Goal: Information Seeking & Learning: Understand process/instructions

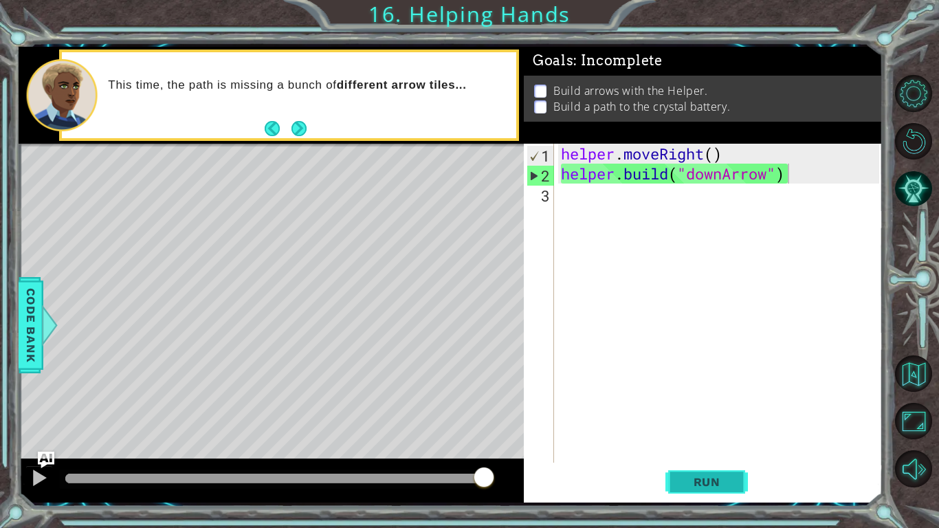
click at [708, 481] on span "Run" at bounding box center [707, 482] width 54 height 14
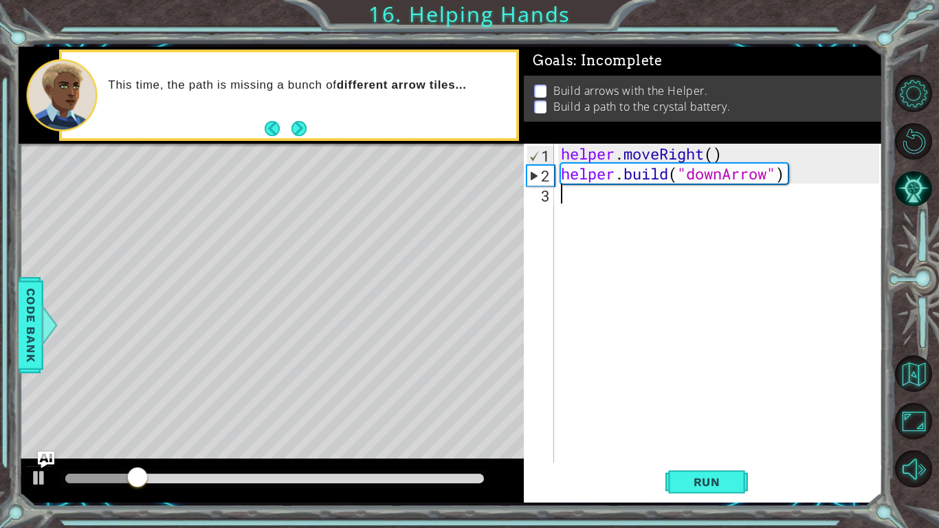
click at [789, 185] on div "helper . moveRight ( ) helper . build ( "downArrow" )" at bounding box center [722, 323] width 328 height 359
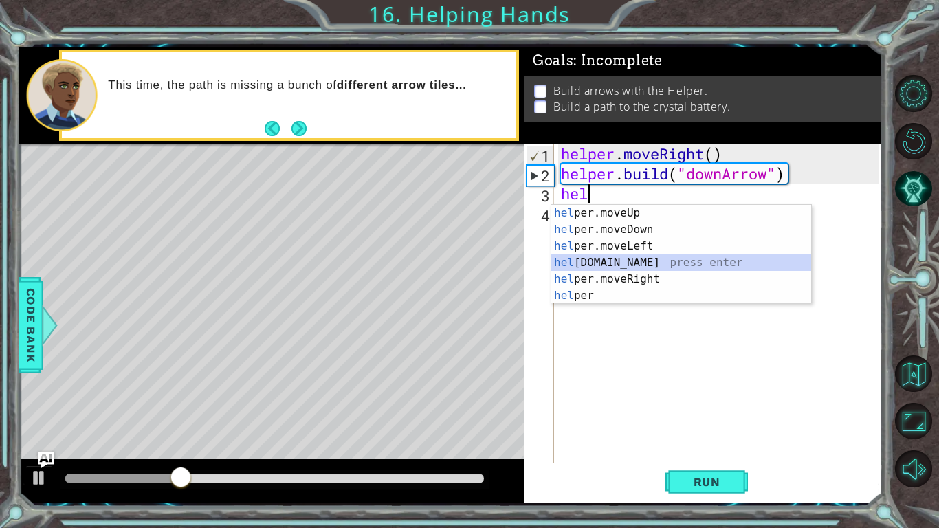
click at [686, 259] on div "hel per.moveUp press enter hel per.moveDown press enter hel per.moveLeft press …" at bounding box center [682, 271] width 260 height 132
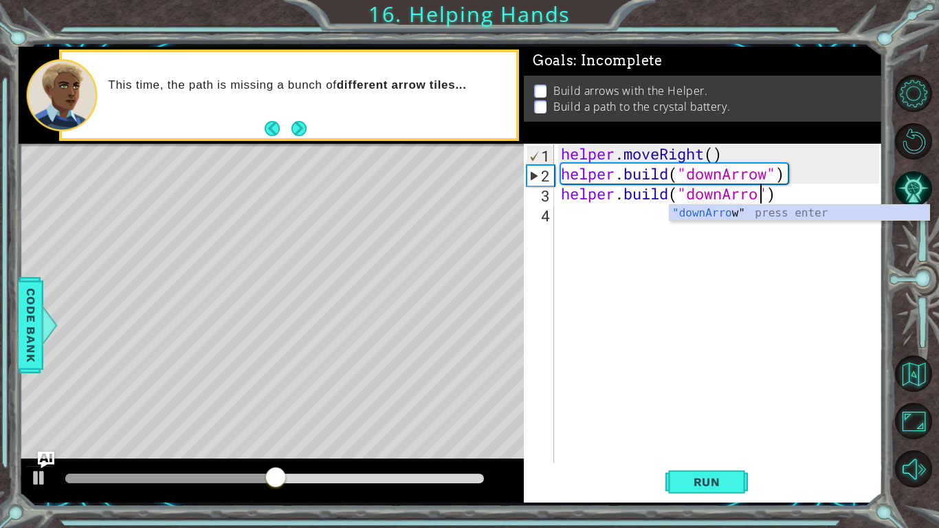
scroll to position [0, 9]
type textarea "[DOMAIN_NAME]("downArrow")"
click at [569, 228] on div "helper . moveRight ( ) helper . build ( "downArrow" ) helper . build ( "downArr…" at bounding box center [722, 323] width 328 height 359
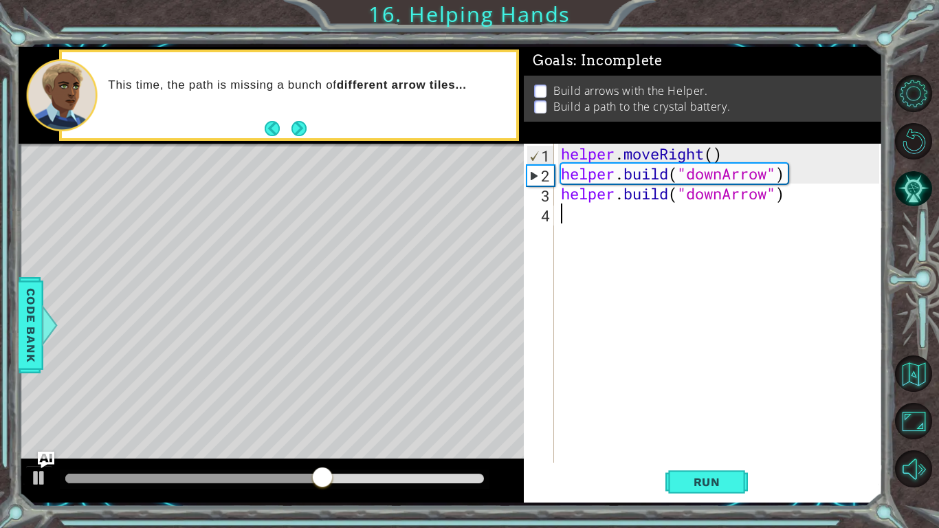
scroll to position [0, 0]
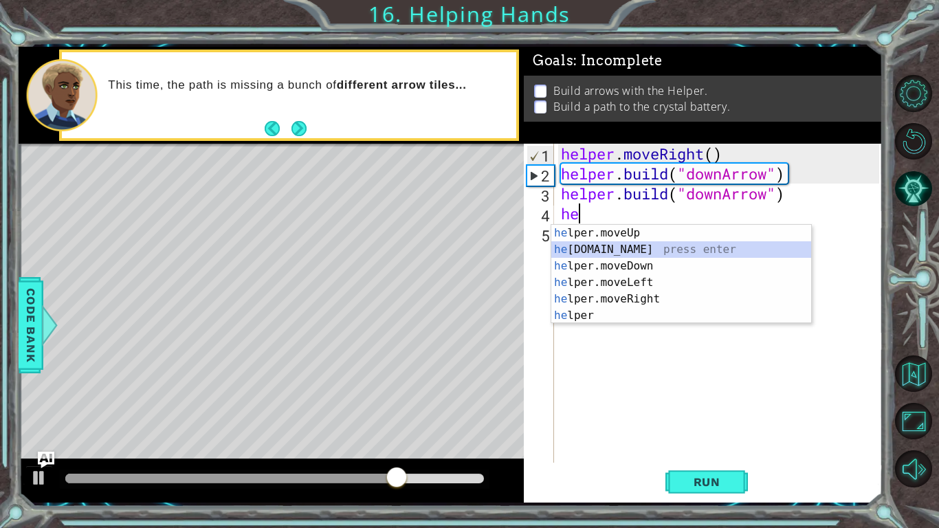
click at [619, 249] on div "he lper.moveUp press enter he [DOMAIN_NAME] press enter he lper.moveDown press …" at bounding box center [682, 291] width 260 height 132
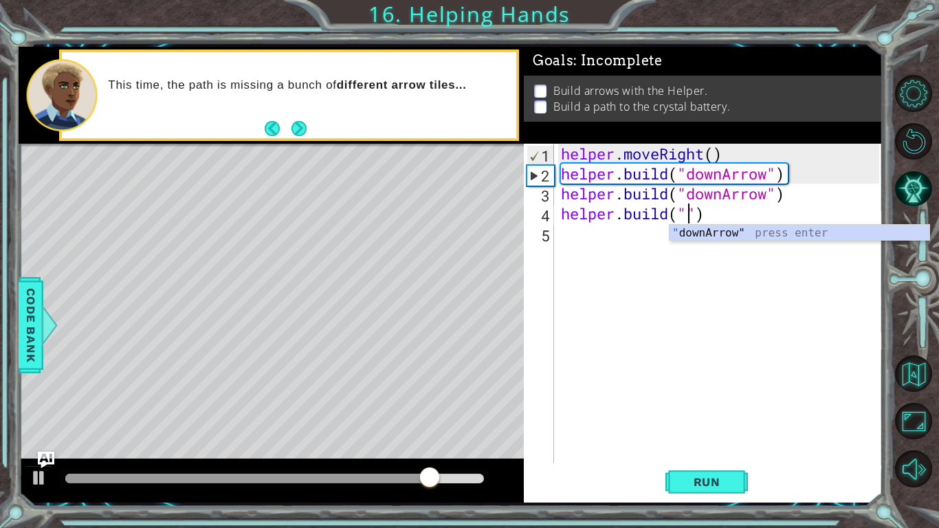
scroll to position [0, 6]
click at [735, 237] on div ""d ownArrow" press enter" at bounding box center [800, 250] width 260 height 50
type textarea "[DOMAIN_NAME]("downArrow")"
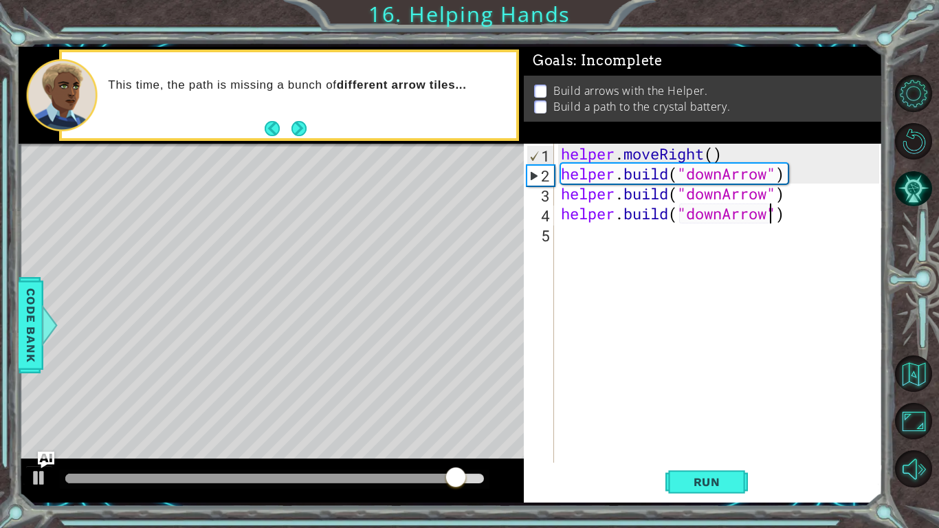
click at [697, 245] on div "helper . moveRight ( ) helper . build ( "downArrow" ) helper . build ( "downArr…" at bounding box center [722, 323] width 328 height 359
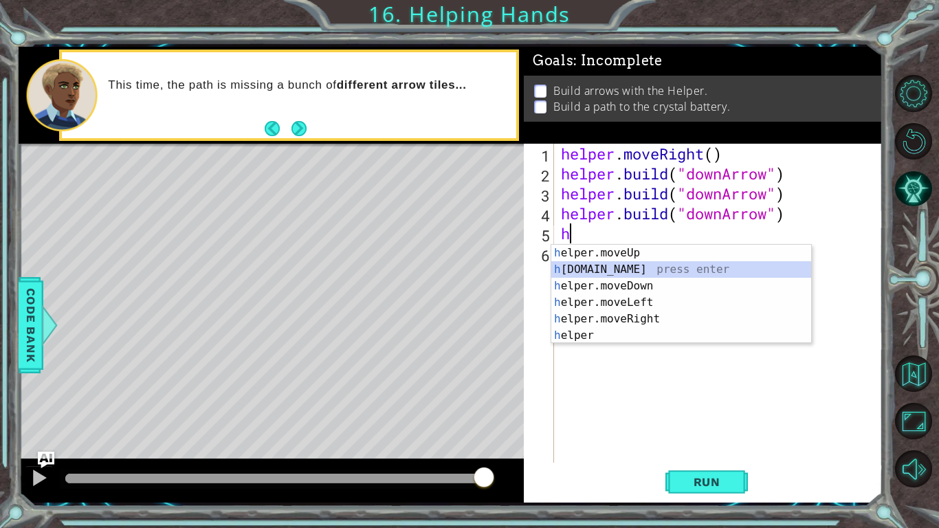
click at [682, 265] on div "h elper.moveUp press enter h [DOMAIN_NAME] press enter h elper.moveDown press e…" at bounding box center [682, 311] width 260 height 132
type textarea "[DOMAIN_NAME]("rightArrow")"
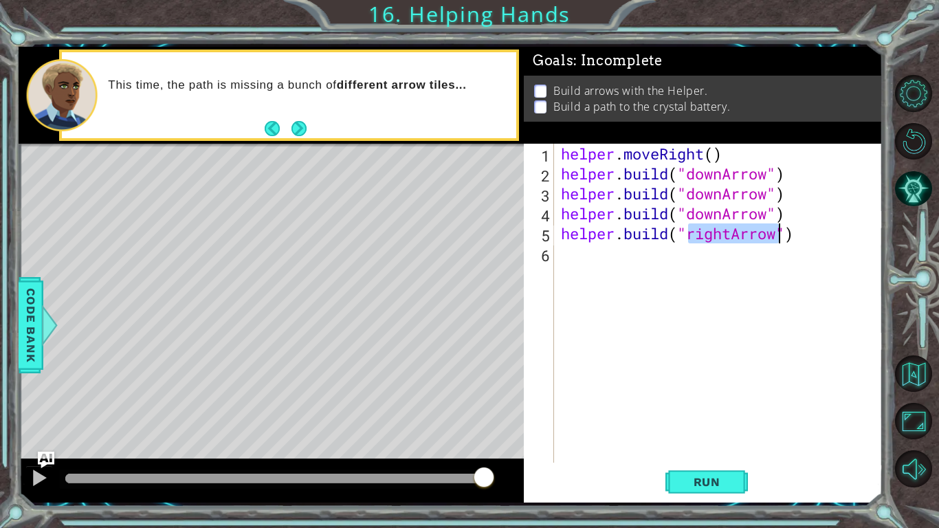
click at [735, 266] on div "helper . moveRight ( ) helper . build ( "downArrow" ) helper . build ( "downArr…" at bounding box center [722, 323] width 328 height 359
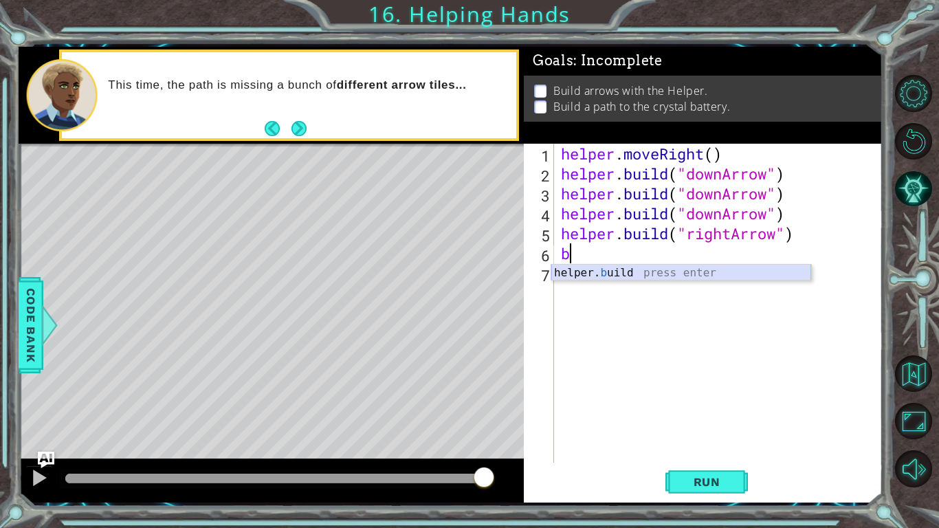
click at [706, 272] on div "helper. b uild press enter" at bounding box center [682, 290] width 260 height 50
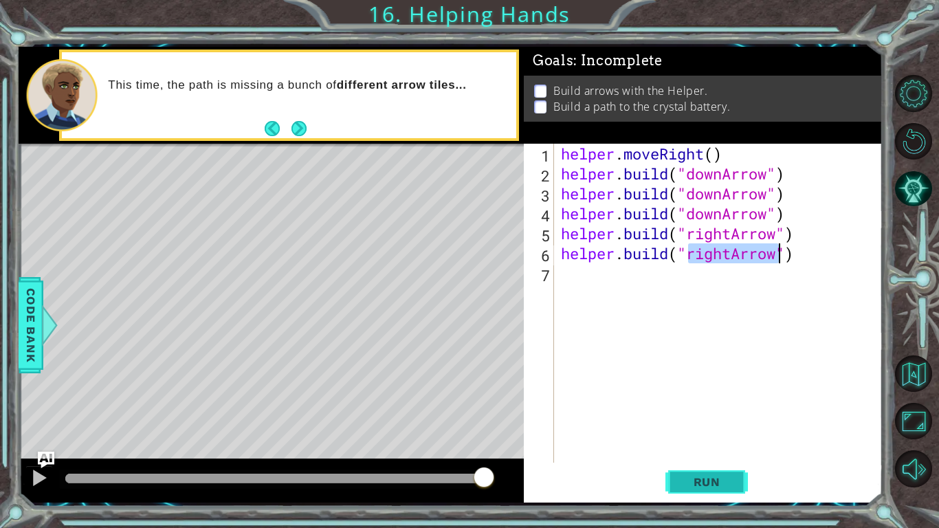
click at [700, 482] on span "Run" at bounding box center [707, 482] width 54 height 14
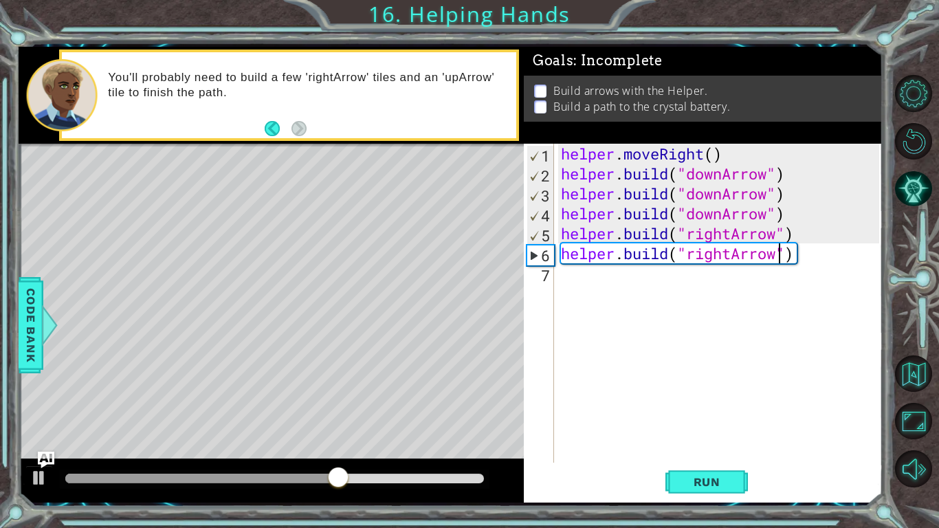
click at [769, 193] on div "helper . moveRight ( ) helper . build ( "downArrow" ) helper . build ( "downArr…" at bounding box center [722, 323] width 328 height 359
click at [726, 198] on div "helper . moveRight ( ) helper . build ( "downArrow" ) helper . build ( "downArr…" at bounding box center [722, 323] width 328 height 359
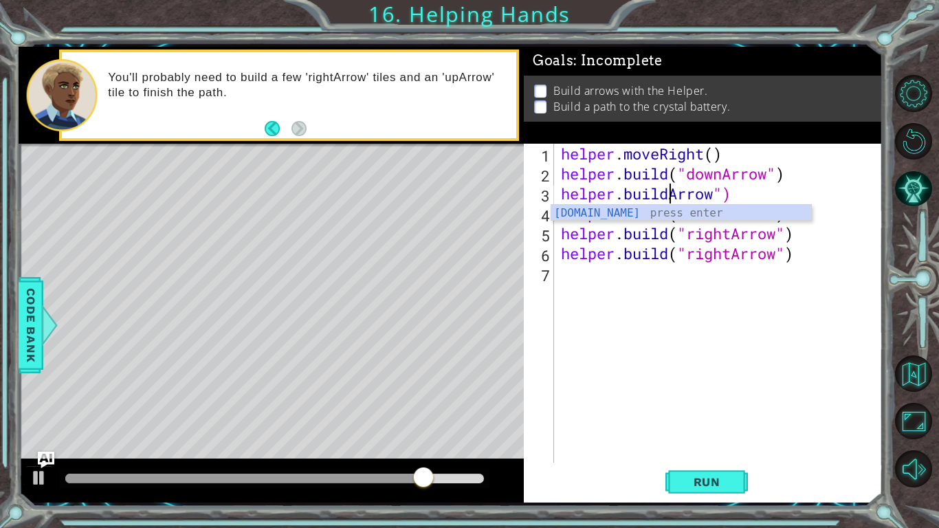
scroll to position [0, 5]
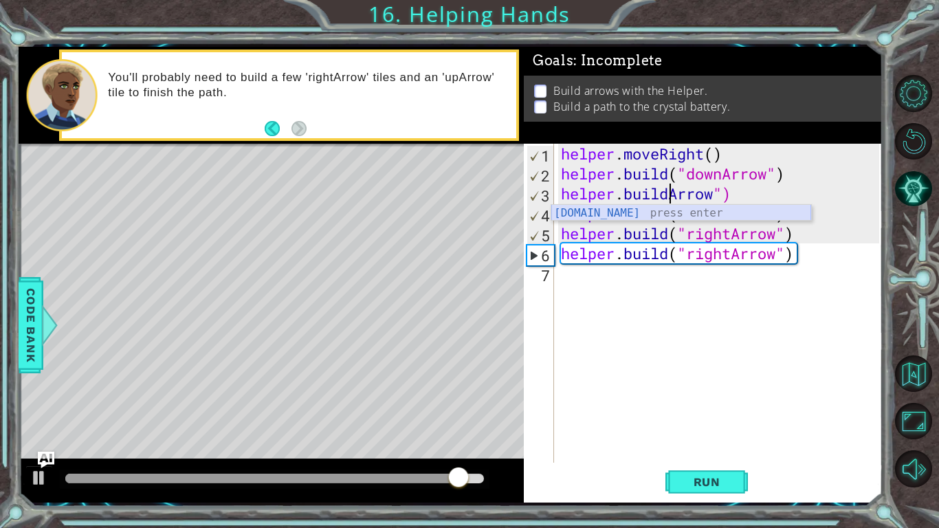
click at [748, 210] on div "[DOMAIN_NAME] press enter" at bounding box center [682, 230] width 260 height 50
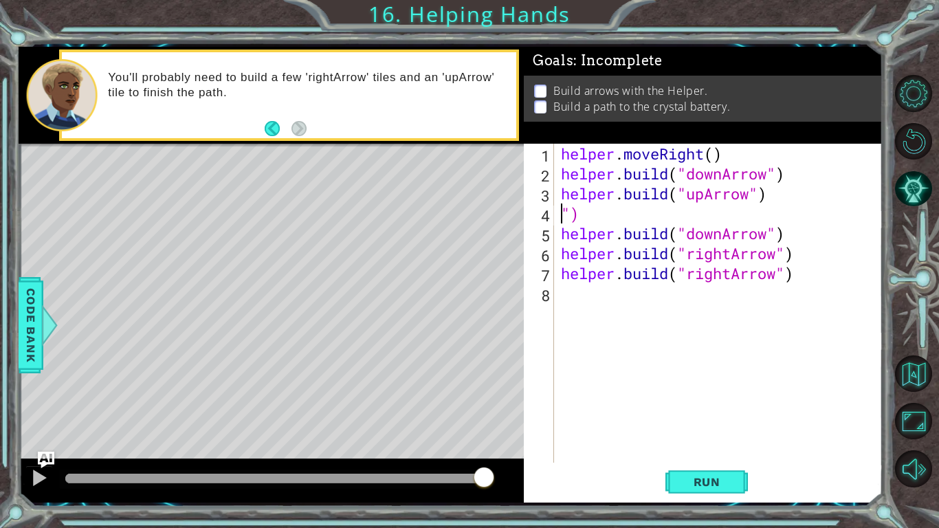
scroll to position [0, 0]
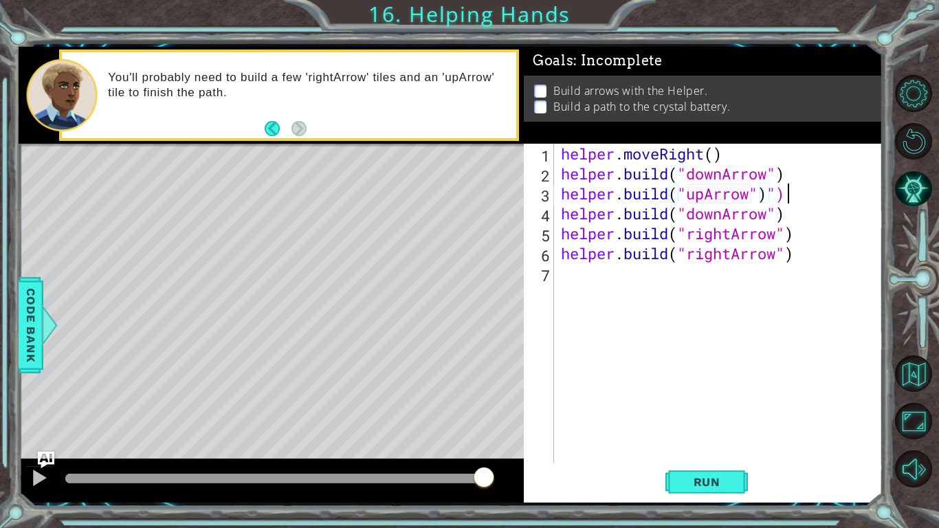
click at [792, 200] on div "helper . moveRight ( ) helper . build ( "downArrow" ) helper . build ( "upArrow…" at bounding box center [722, 323] width 328 height 359
type textarea "[DOMAIN_NAME]("upArrow")"
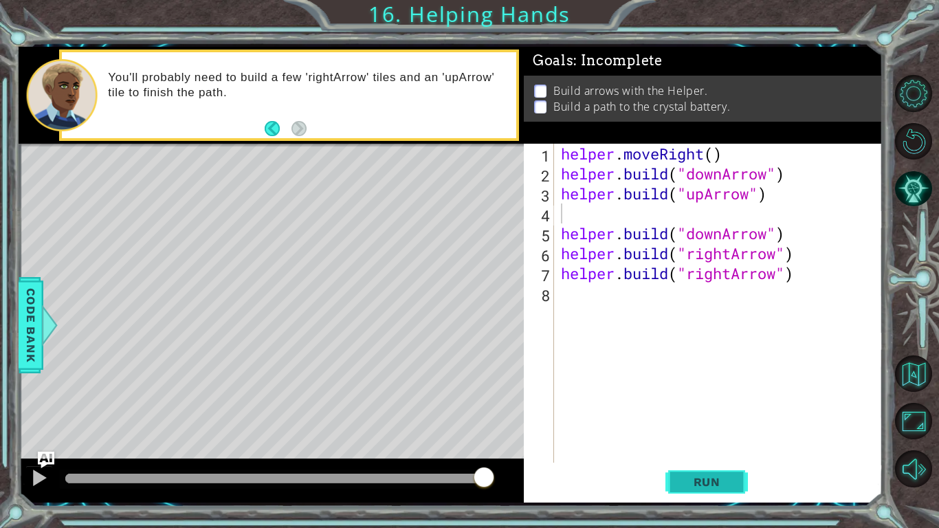
click at [698, 498] on button "Run" at bounding box center [707, 482] width 83 height 36
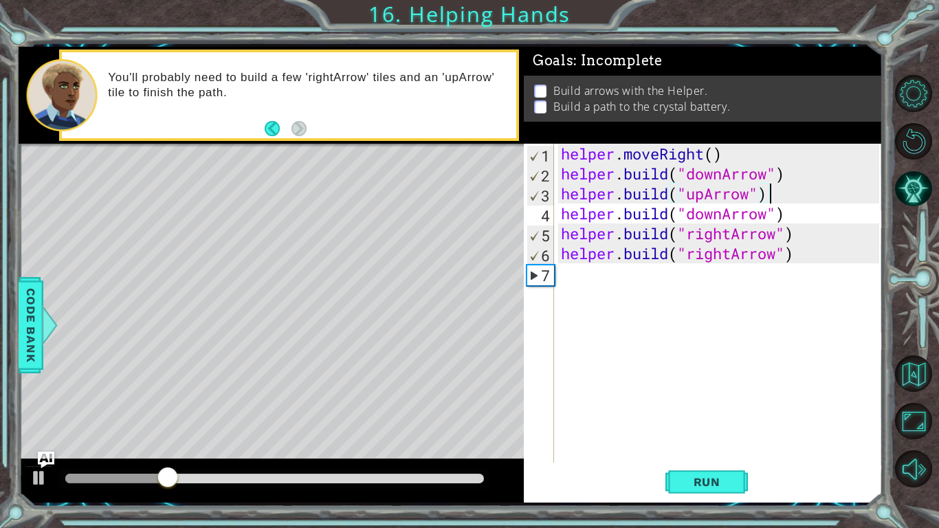
click at [705, 190] on div "helper . moveRight ( ) helper . build ( "downArrow" ) helper . build ( "upArrow…" at bounding box center [722, 323] width 328 height 359
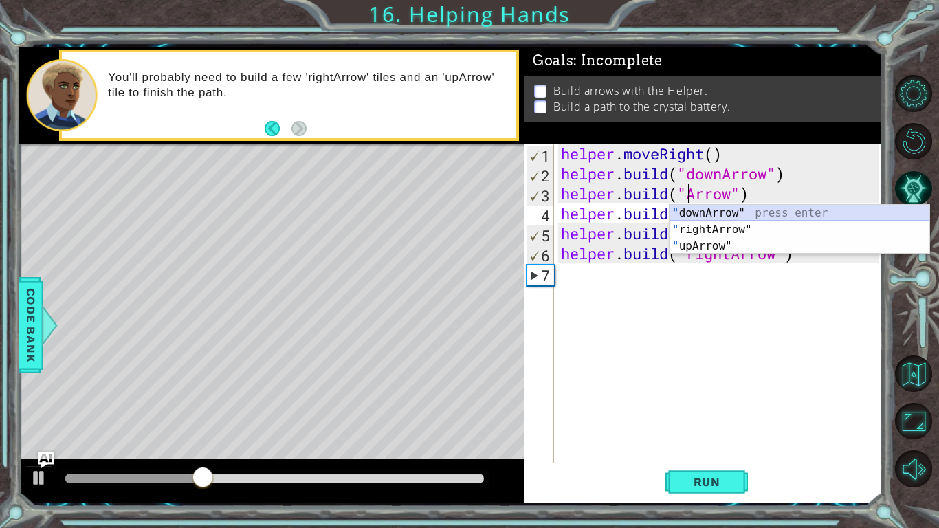
click at [696, 207] on div "" downArrow" press enter " rightArrow" press enter " upArrow" press enter" at bounding box center [800, 246] width 260 height 83
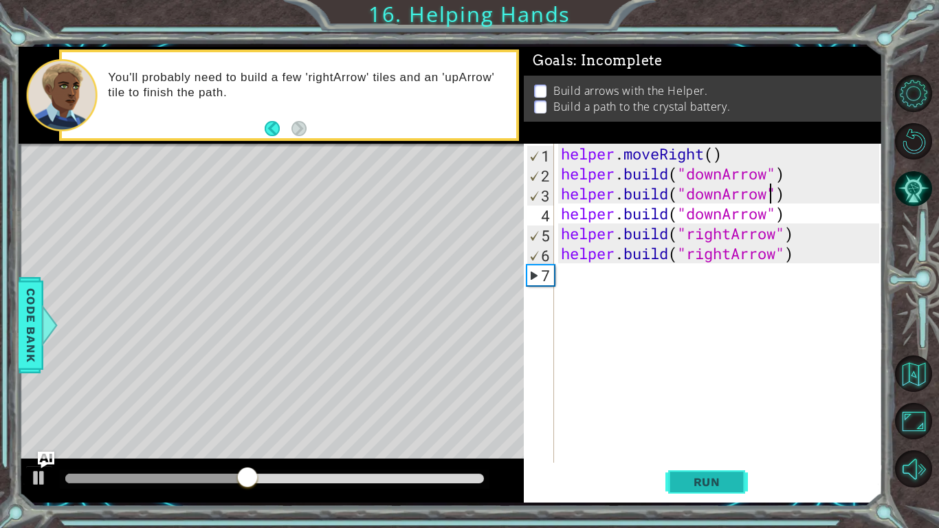
click at [715, 479] on span "Run" at bounding box center [707, 482] width 54 height 14
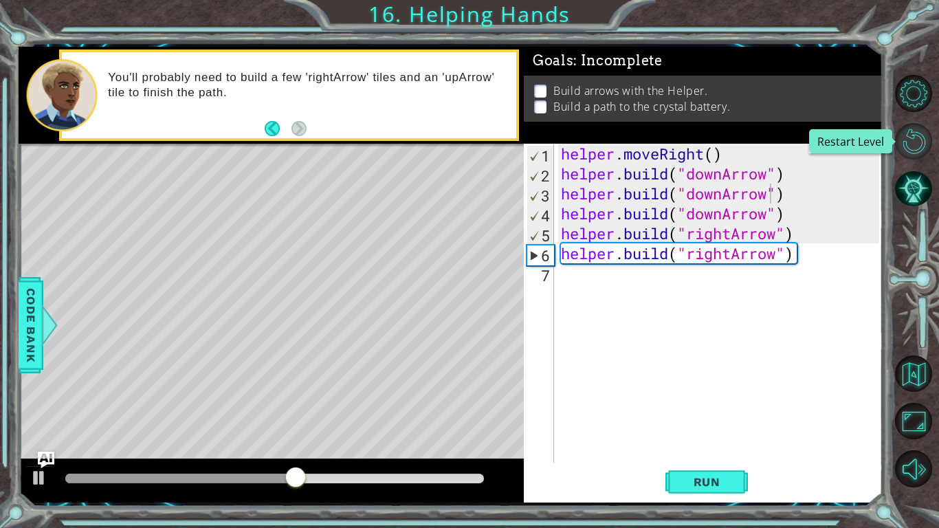
click at [904, 139] on button "Restart Level" at bounding box center [913, 141] width 37 height 37
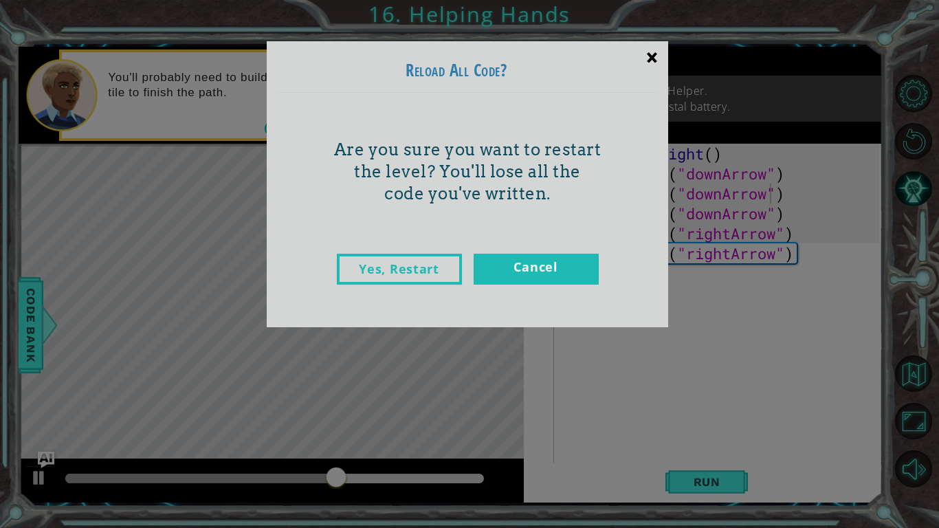
click at [649, 48] on div "×" at bounding box center [652, 57] width 32 height 40
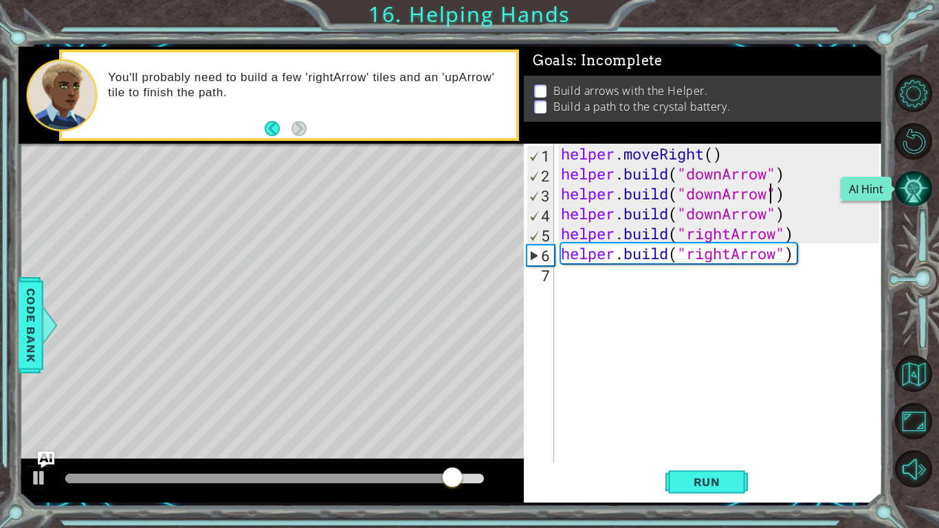
click at [915, 204] on button "AI Hint" at bounding box center [913, 189] width 37 height 37
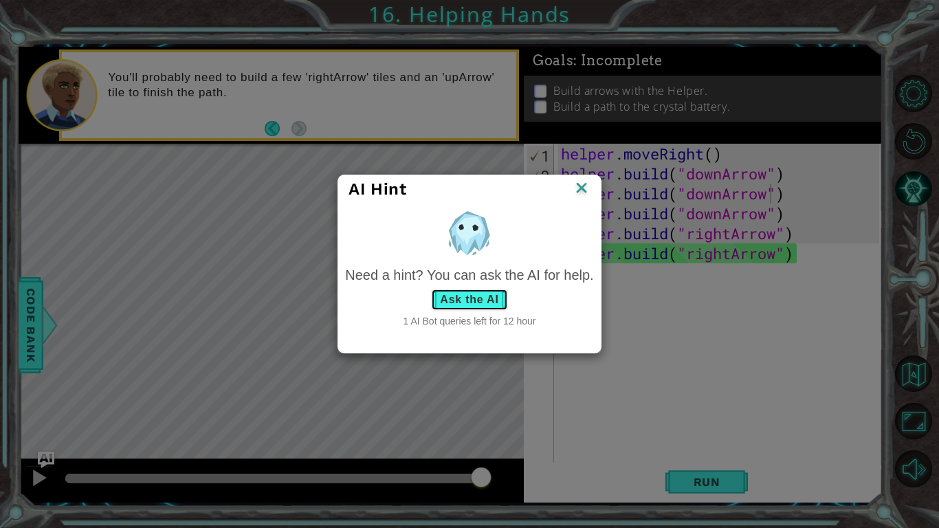
click at [479, 300] on button "Ask the AI" at bounding box center [469, 300] width 76 height 22
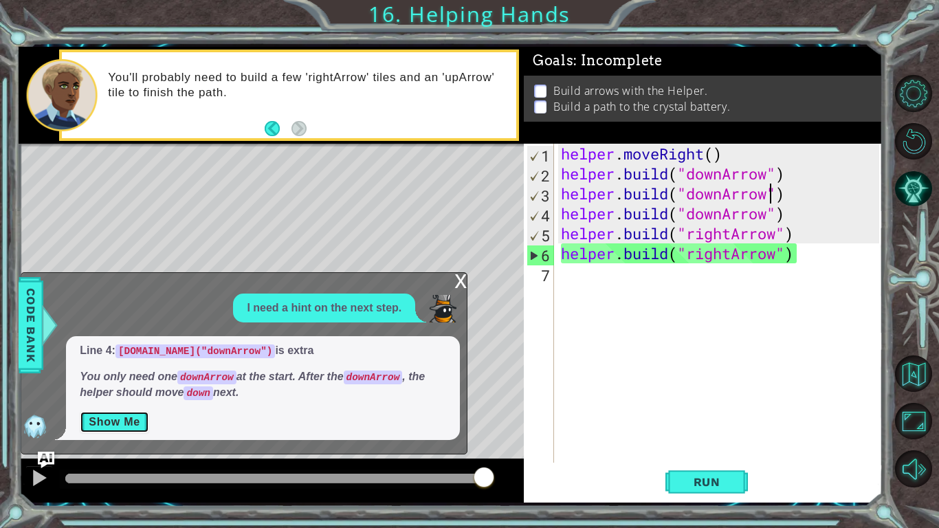
click at [87, 417] on button "Show Me" at bounding box center [114, 422] width 69 height 22
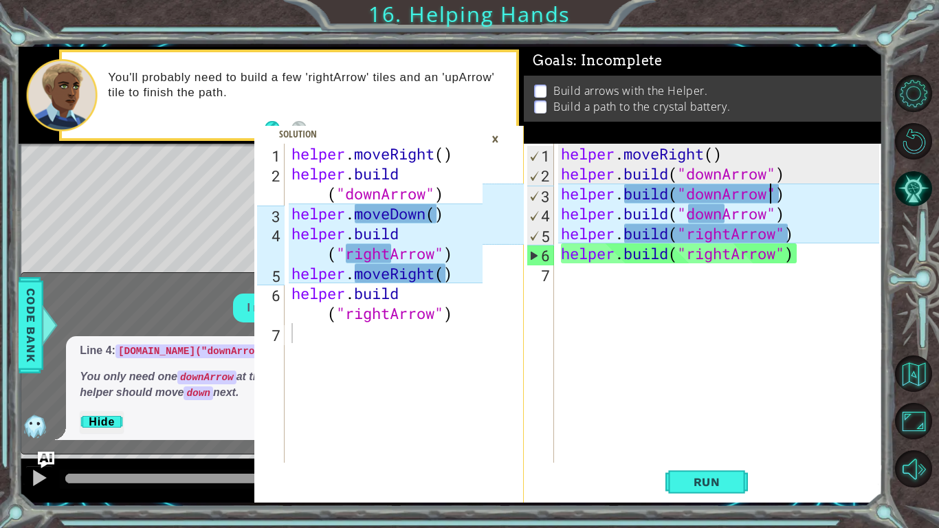
click at [768, 197] on div "helper . moveRight ( ) helper . build ( "downArrow" ) helper . build ( "downArr…" at bounding box center [722, 323] width 328 height 359
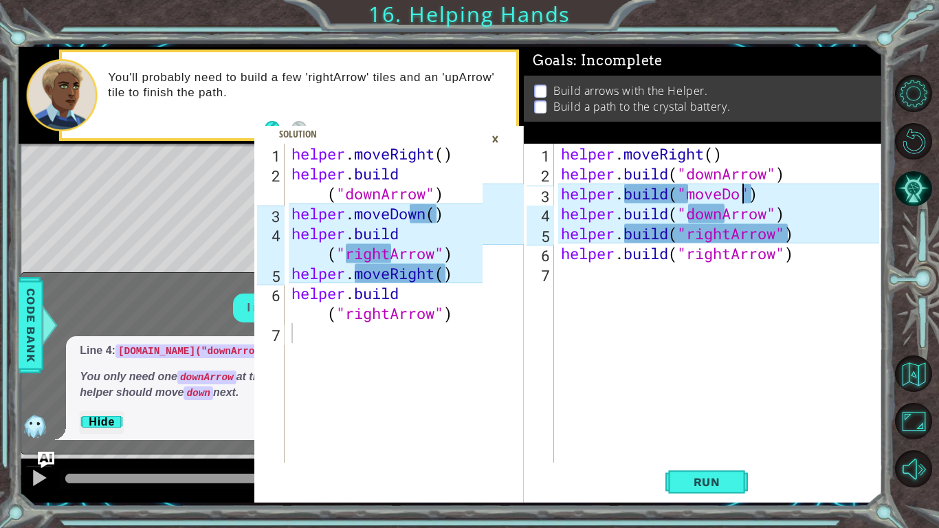
scroll to position [0, 9]
click at [728, 219] on div "helper . moveRight ( ) helper . build ( "downArrow" ) helper . build ( "moveDow…" at bounding box center [722, 323] width 328 height 359
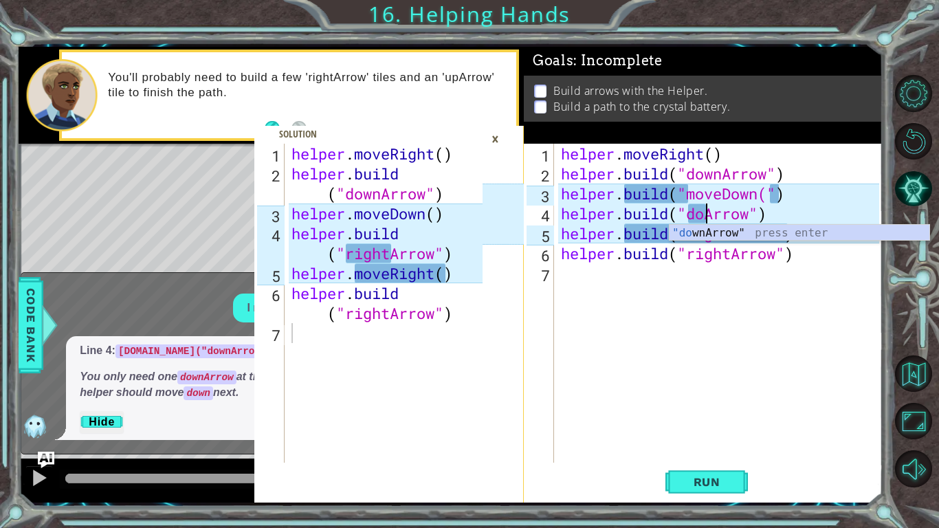
scroll to position [0, 8]
type textarea "[DOMAIN_NAME]("rightArrow")"
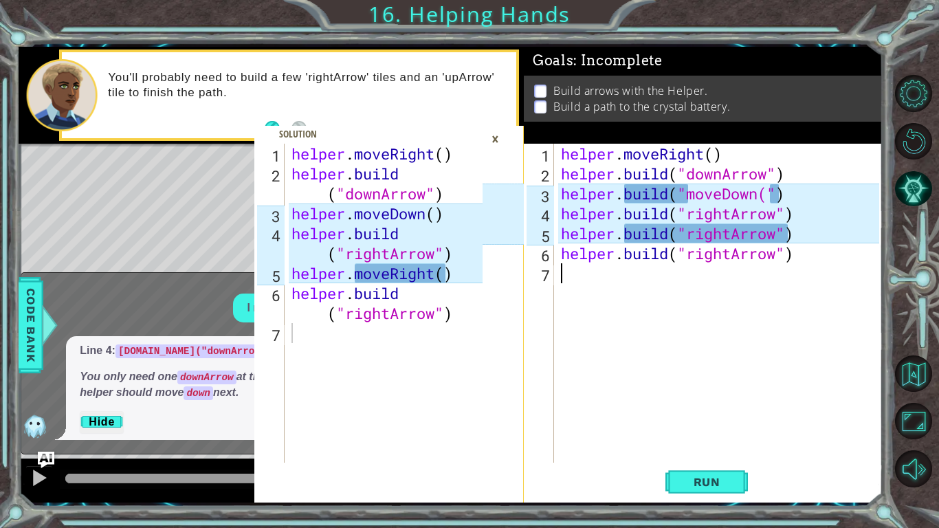
click at [818, 290] on div "helper . moveRight ( ) helper . build ( "downArrow" ) helper . build ( "moveDow…" at bounding box center [722, 323] width 328 height 359
click at [775, 235] on div "helper . moveRight ( ) helper . build ( "downArrow" ) helper . build ( "moveDow…" at bounding box center [722, 323] width 328 height 359
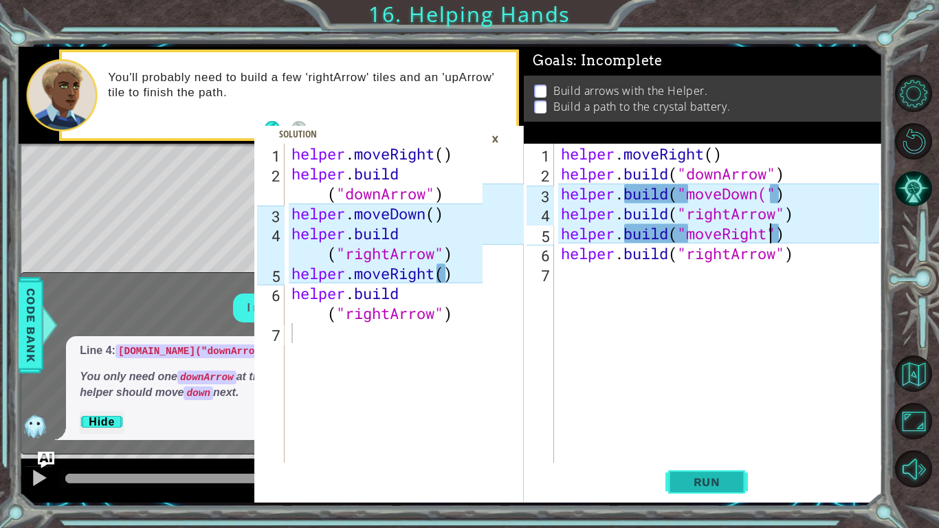
click at [712, 477] on span "Run" at bounding box center [707, 482] width 54 height 14
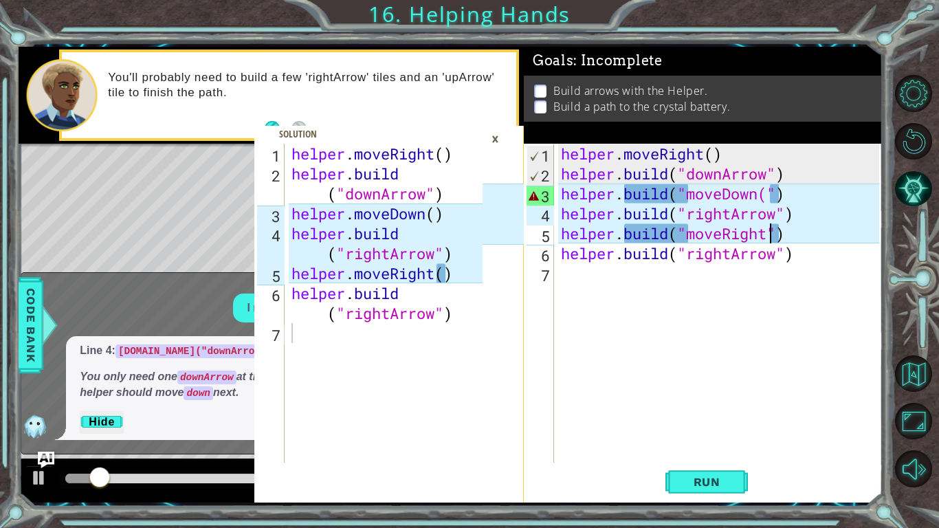
click at [498, 134] on div "×" at bounding box center [495, 138] width 21 height 23
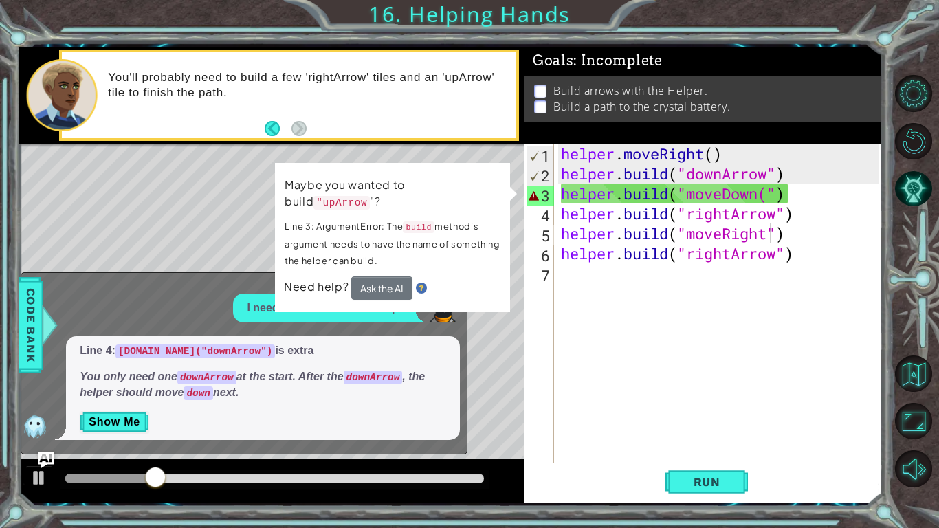
click at [754, 189] on div "helper . moveRight ( ) helper . build ( "downArrow" ) helper . build ( "moveDow…" at bounding box center [722, 323] width 328 height 359
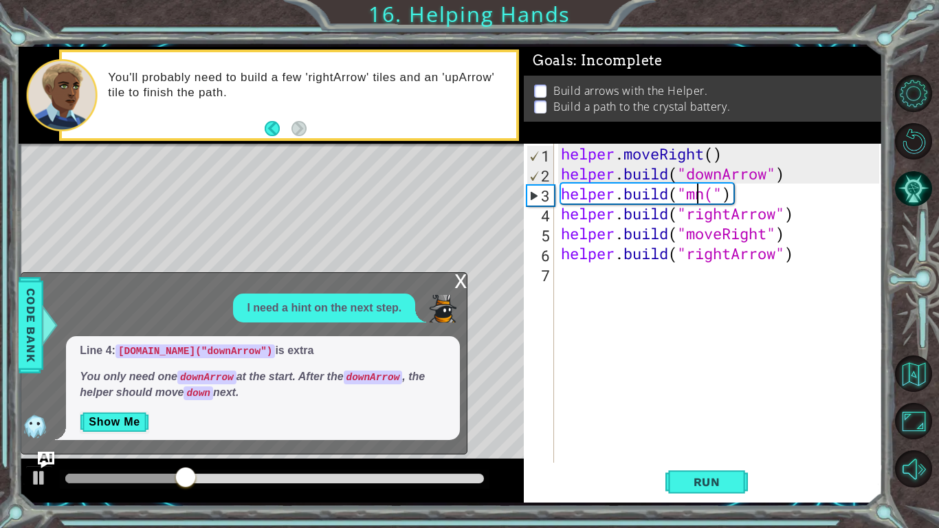
scroll to position [0, 7]
click at [696, 197] on div "helper . moveRight ( ) helper . build ( "downArrow" ) helper . build ( "n(" ) h…" at bounding box center [722, 323] width 328 height 359
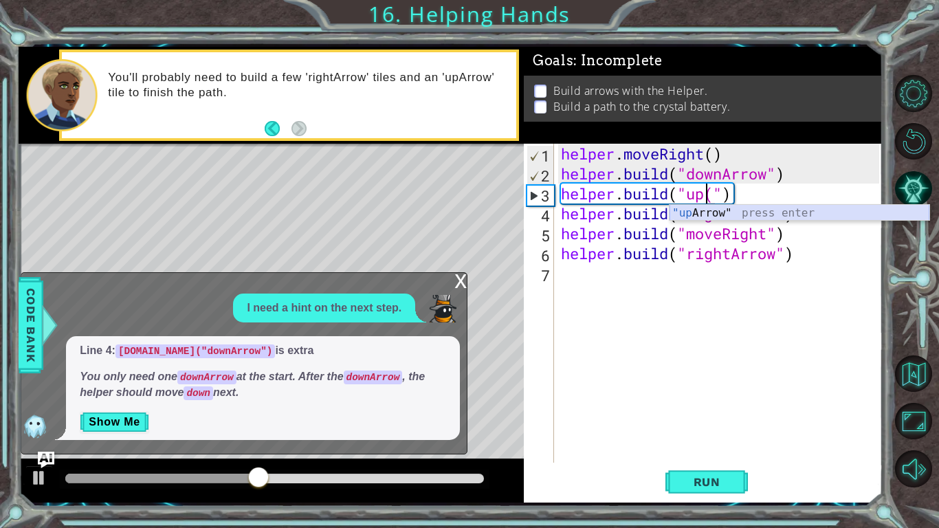
click at [687, 214] on div ""up Arrow" press enter" at bounding box center [800, 230] width 260 height 50
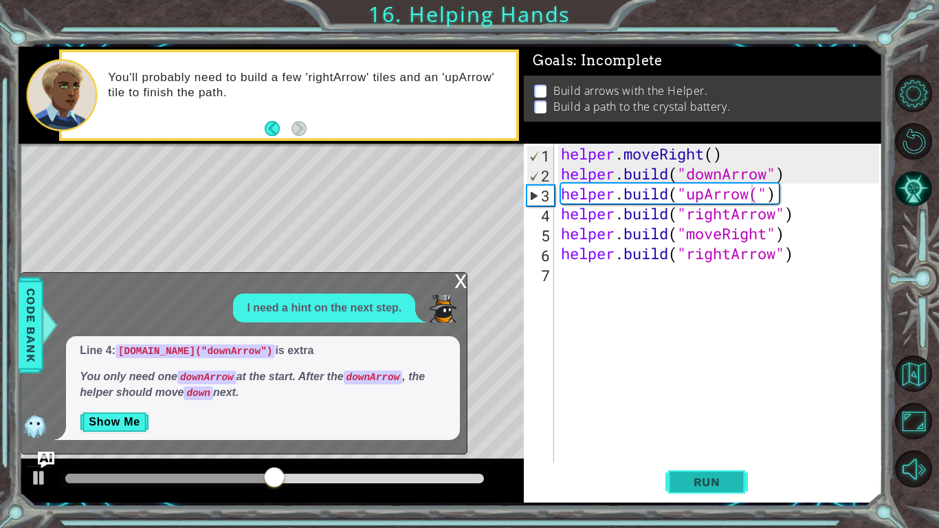
click at [701, 477] on span "Run" at bounding box center [707, 482] width 54 height 14
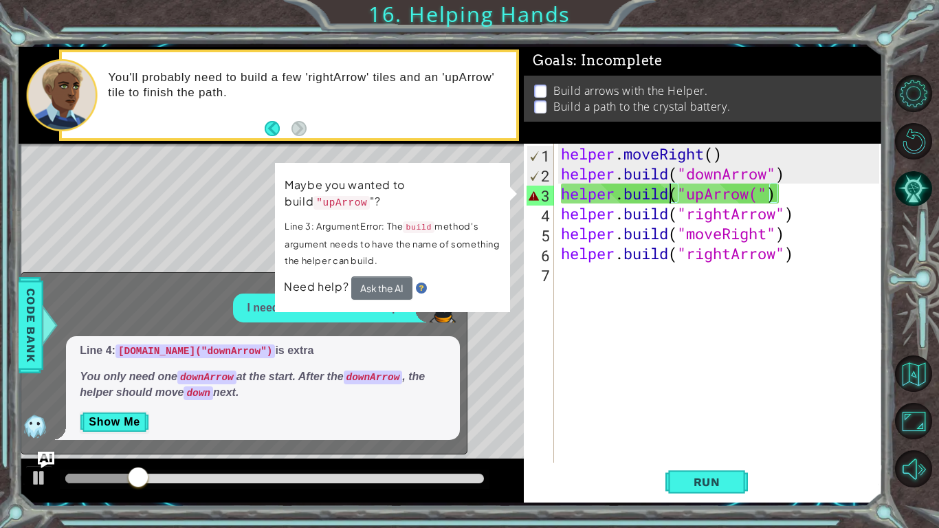
click at [671, 199] on div "helper . moveRight ( ) helper . build ( "downArrow" ) helper . build ( "upArrow…" at bounding box center [722, 323] width 328 height 359
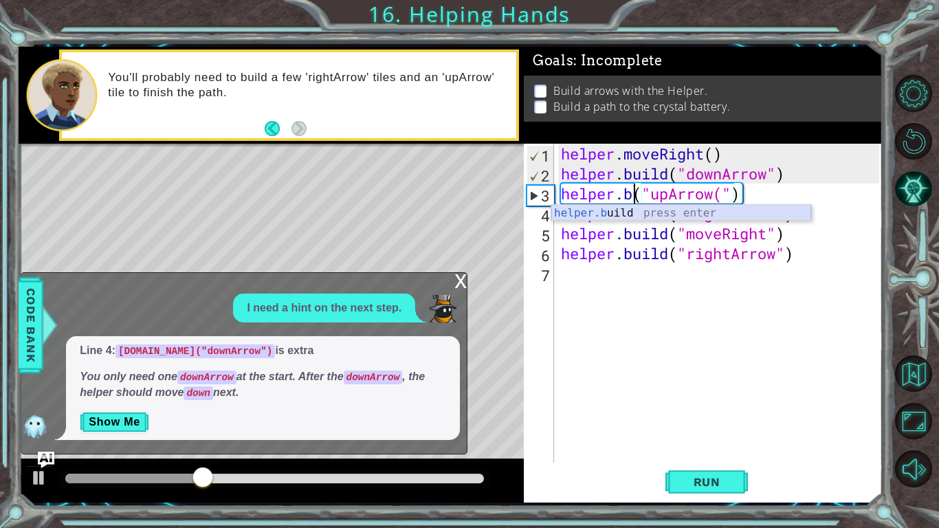
click at [640, 218] on div "helper.b uild press enter" at bounding box center [682, 230] width 260 height 50
type textarea "[DOMAIN_NAME]("rightArrow")("upArrow(")"
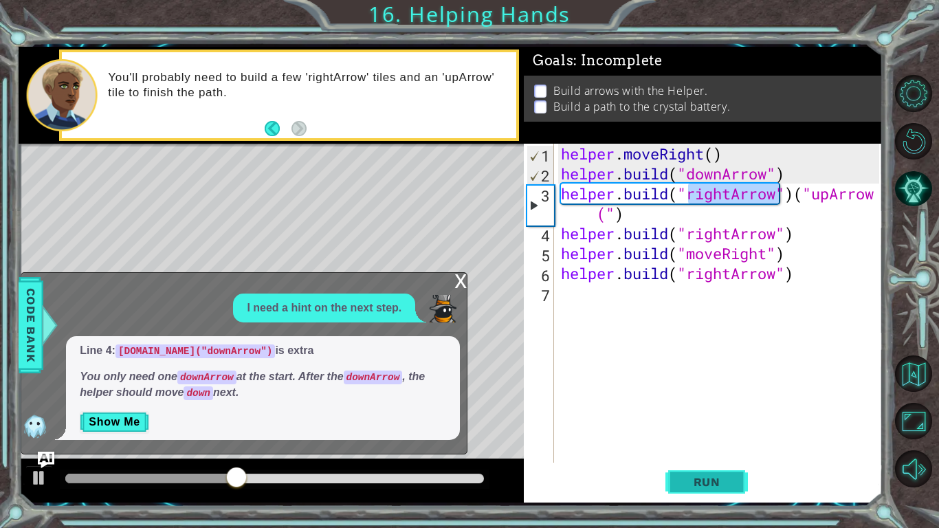
click at [700, 480] on span "Run" at bounding box center [707, 482] width 54 height 14
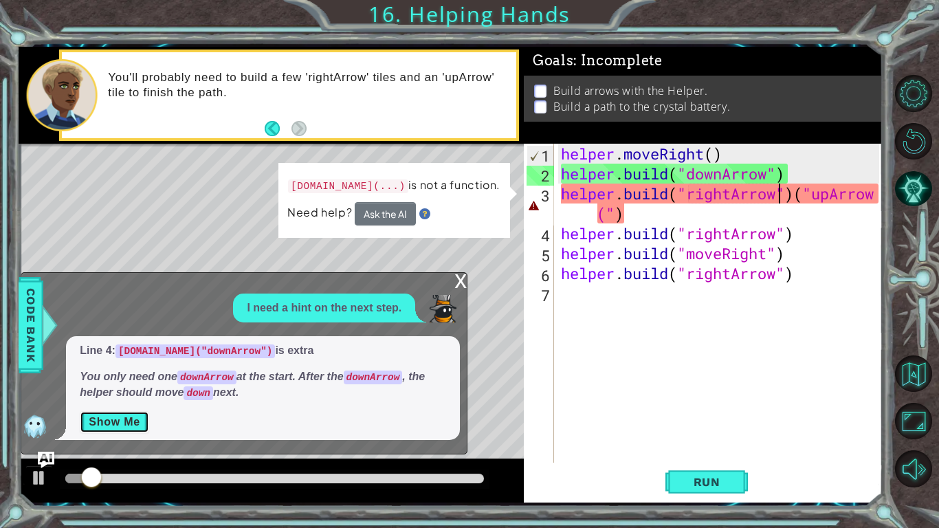
click at [140, 415] on button "Show Me" at bounding box center [114, 422] width 69 height 22
